Goal: Transaction & Acquisition: Purchase product/service

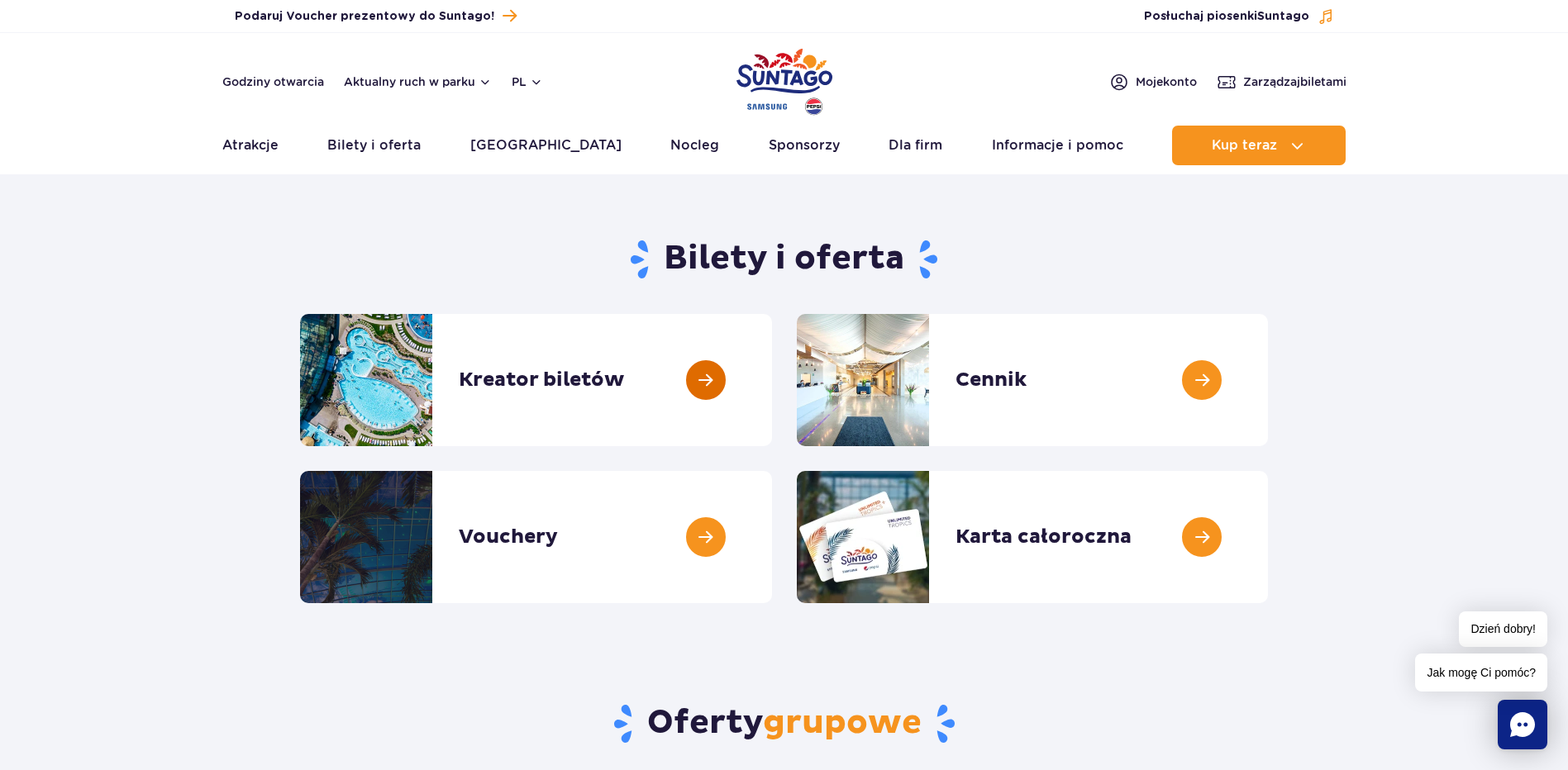
click at [772, 372] on link at bounding box center [772, 380] width 0 height 132
click at [1267, 382] on link at bounding box center [1267, 380] width 0 height 132
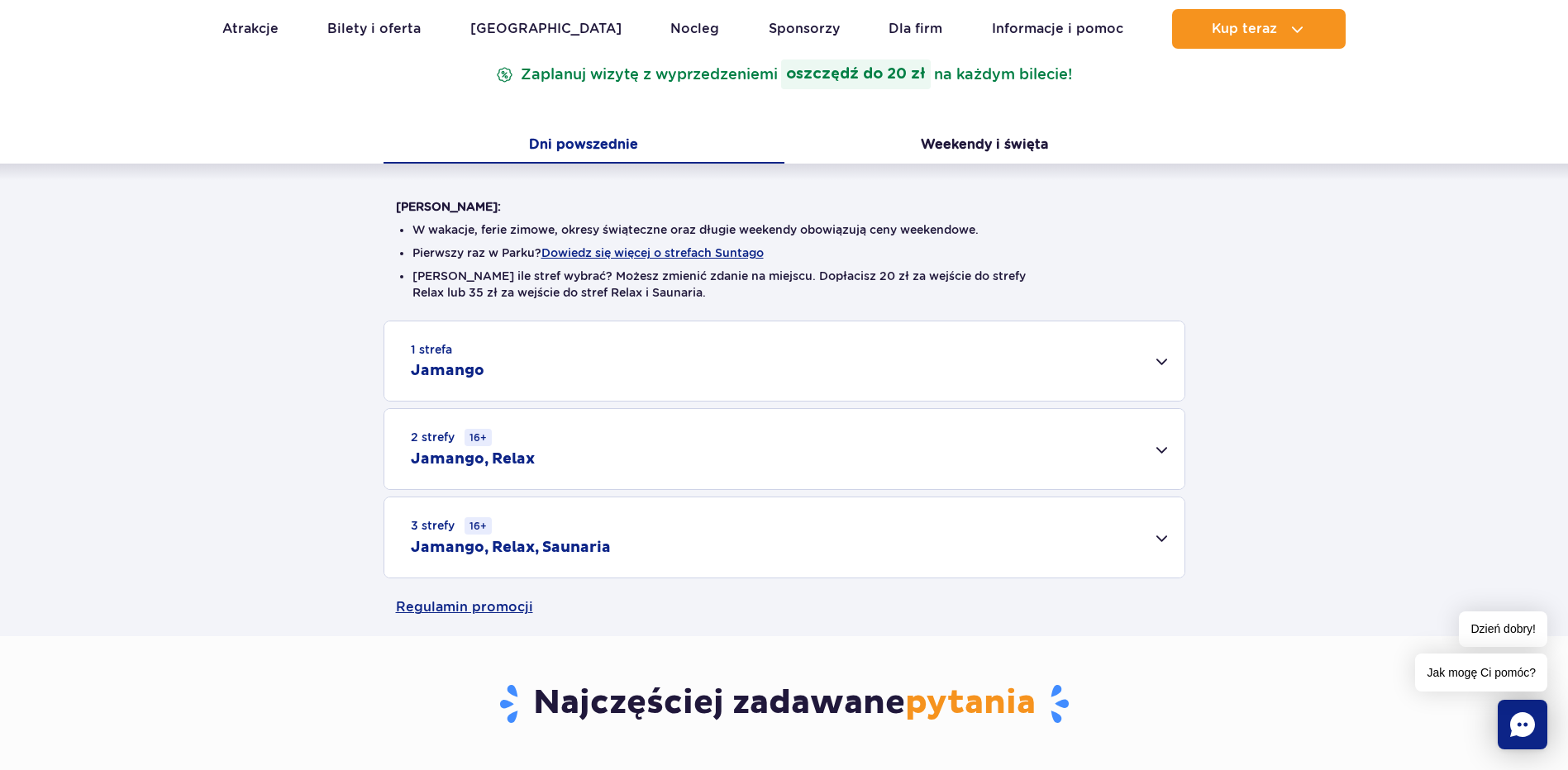
scroll to position [331, 0]
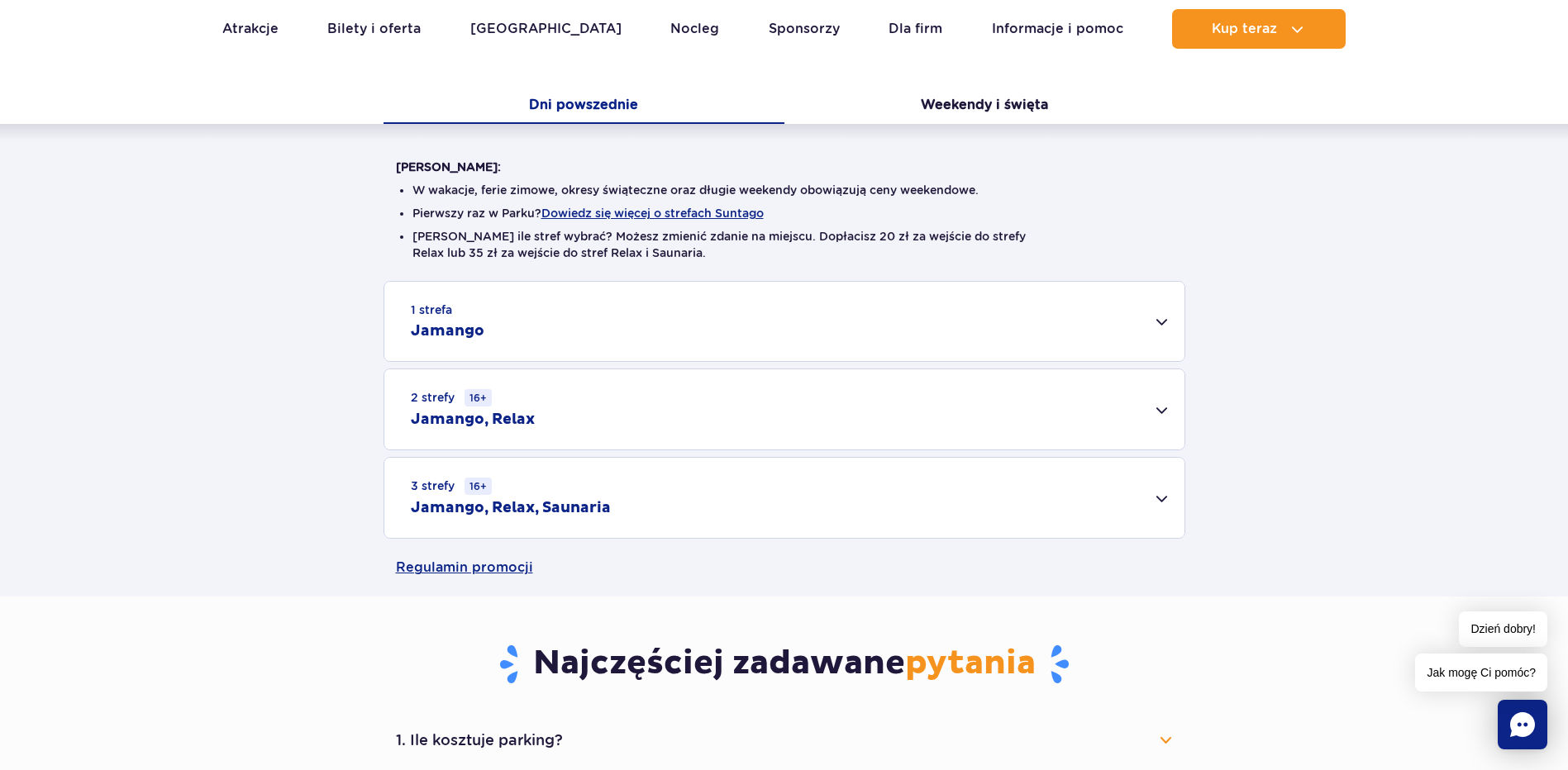
click at [1166, 406] on div "2 strefy 16+ Jamango, Relax" at bounding box center [784, 409] width 800 height 80
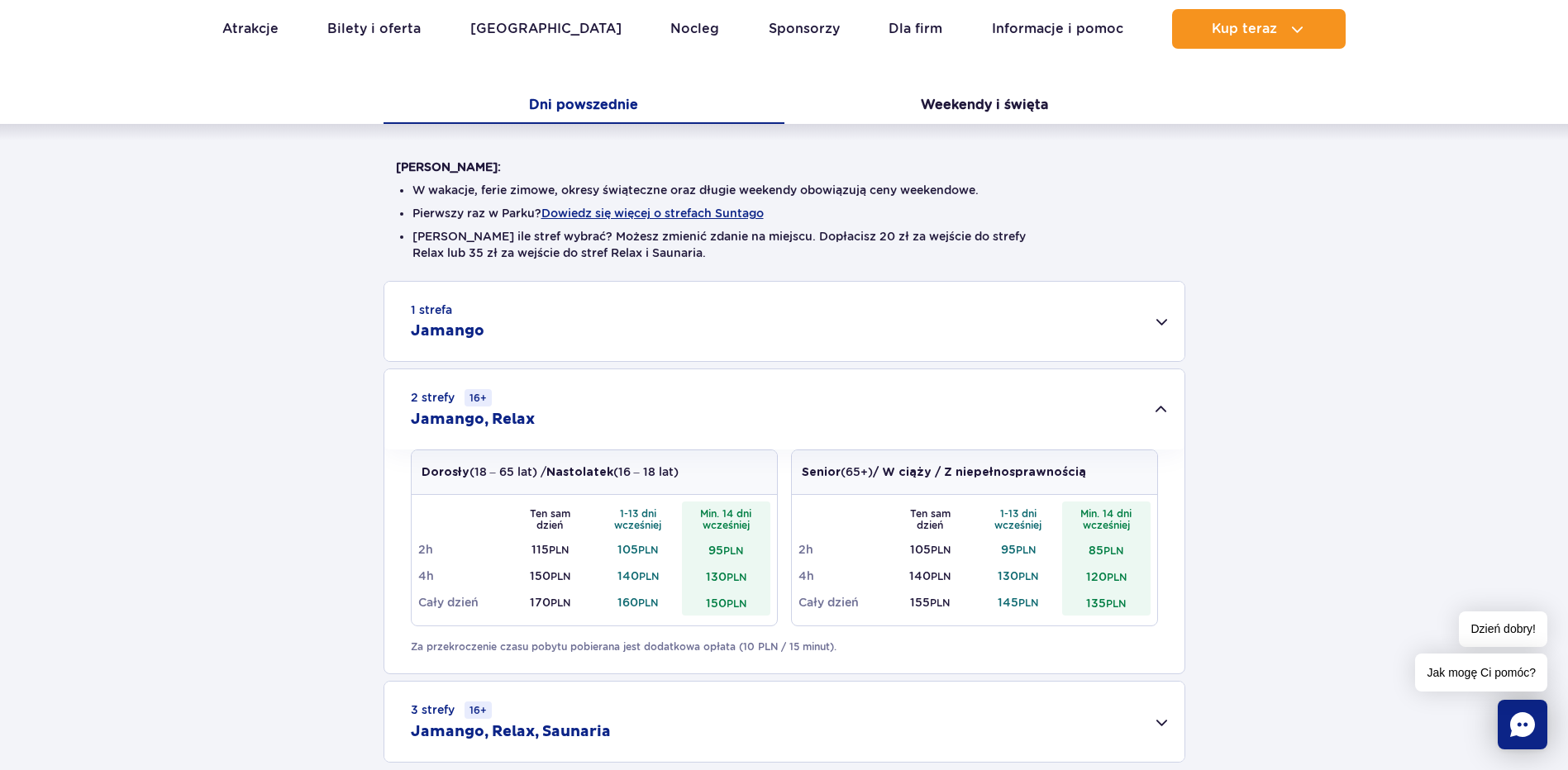
click at [1517, 736] on icon "Chat" at bounding box center [1522, 725] width 24 height 25
